Goal: Navigation & Orientation: Go to known website

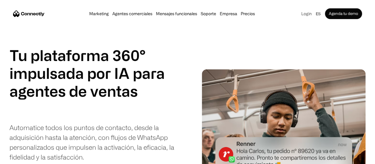
click at [300, 14] on link "Login" at bounding box center [307, 13] width 14 height 8
click at [300, 17] on link "Login" at bounding box center [307, 13] width 14 height 8
click at [300, 16] on link "Login" at bounding box center [307, 13] width 14 height 8
